Goal: Understand process/instructions: Learn how to perform a task or action

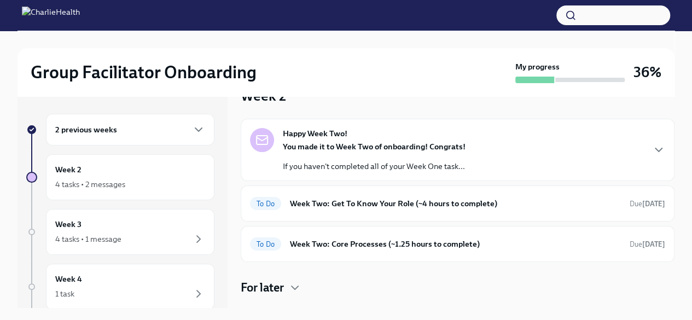
scroll to position [48, 0]
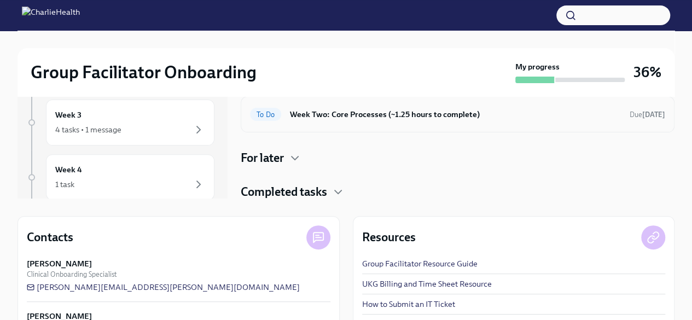
click at [419, 109] on h6 "Week Two: Core Processes (~1.25 hours to complete)" at bounding box center [455, 114] width 331 height 12
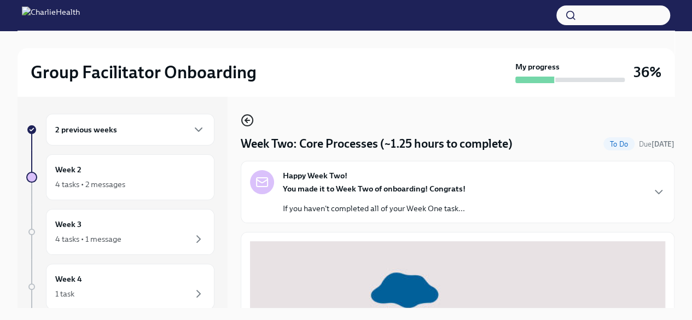
click at [245, 119] on icon "button" at bounding box center [247, 120] width 13 height 13
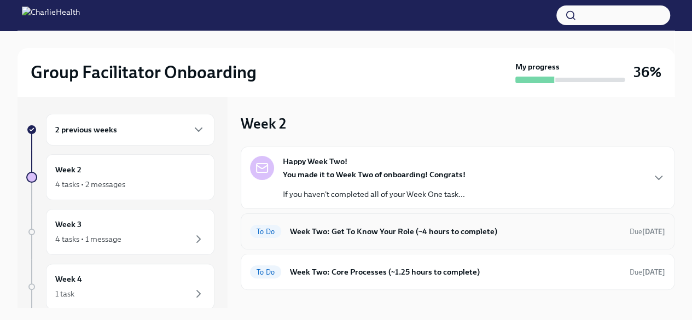
click at [364, 224] on div "To Do Week Two: Get To Know Your Role (~4 hours to complete) Due [DATE]" at bounding box center [457, 230] width 415 height 17
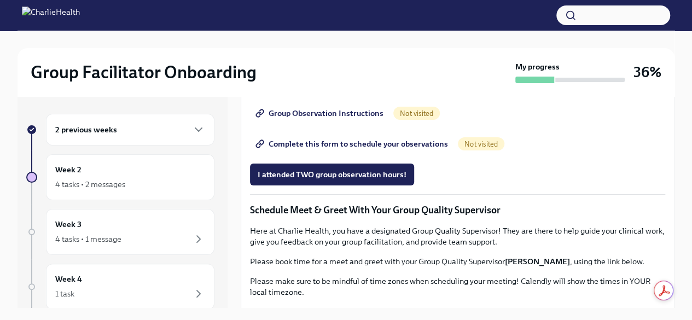
scroll to position [656, 0]
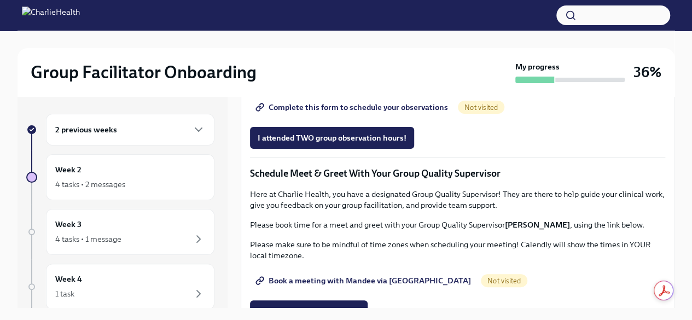
scroll to position [691, 0]
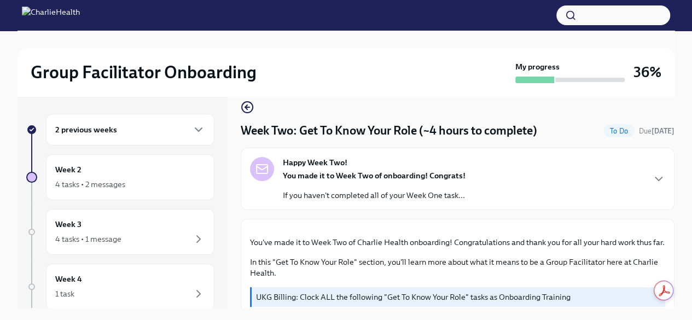
scroll to position [0, 0]
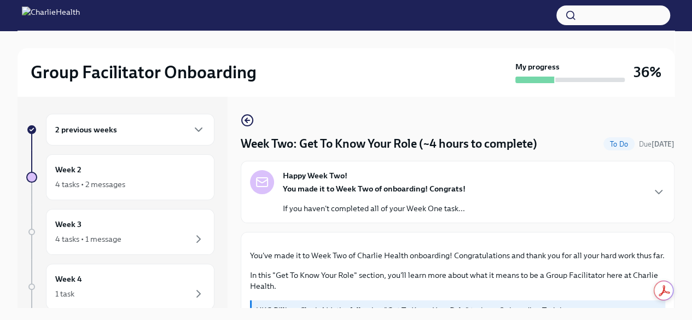
click at [652, 190] on icon "button" at bounding box center [658, 191] width 13 height 13
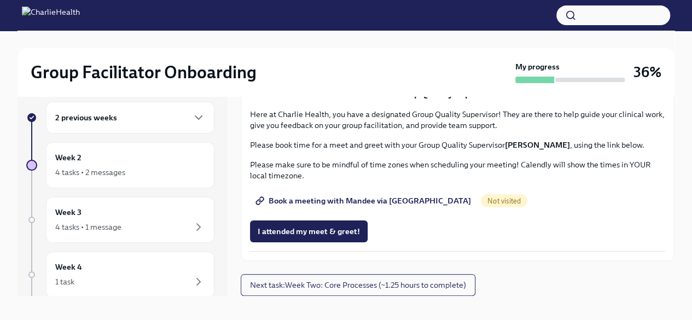
scroll to position [19, 0]
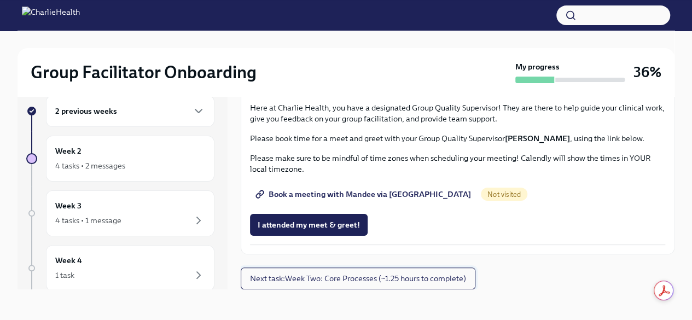
click at [430, 270] on button "Next task : Week Two: Core Processes (~1.25 hours to complete)" at bounding box center [358, 278] width 235 height 22
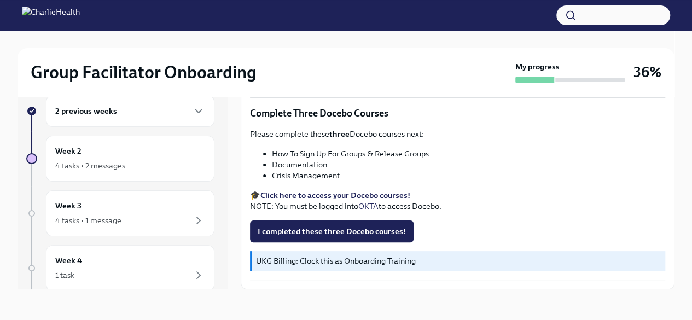
scroll to position [783, 0]
